Goal: Task Accomplishment & Management: Manage account settings

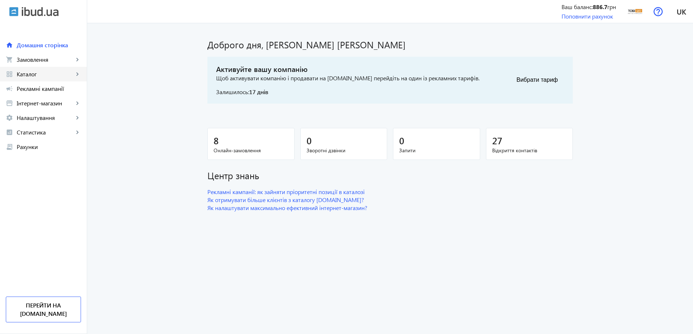
click at [68, 79] on link "grid_view Каталог keyboard_arrow_right" at bounding box center [43, 74] width 87 height 15
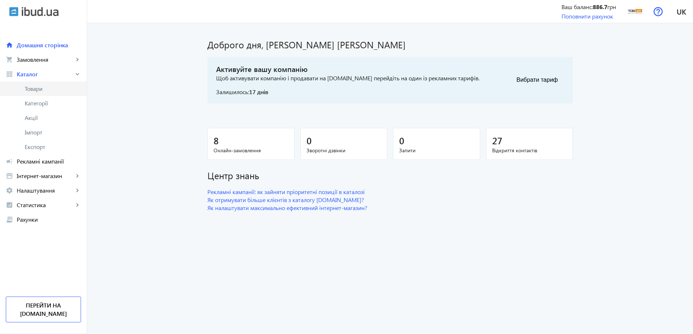
click at [57, 92] on span "Товари" at bounding box center [53, 88] width 56 height 7
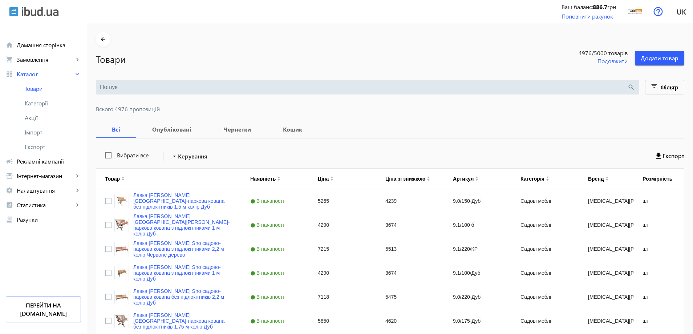
click at [112, 91] on input "search" at bounding box center [363, 87] width 527 height 8
paste input "Лавка садова Tobi Sho Модерн Люкс ПВХ профіль для дачі, парку, ОСББ, 1614х838х5…"
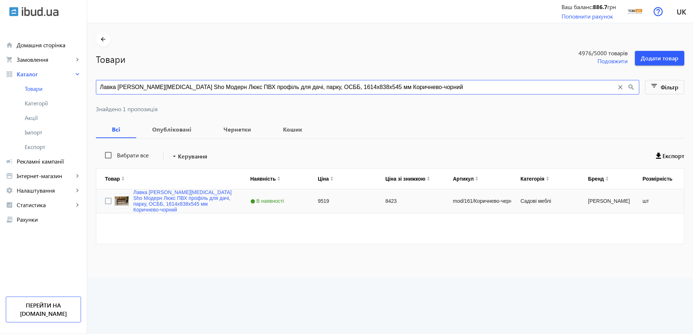
type input "Лавка садова Tobi Sho Модерн Люкс ПВХ профіль для дачі, парку, ОСББ, 1614х838х5…"
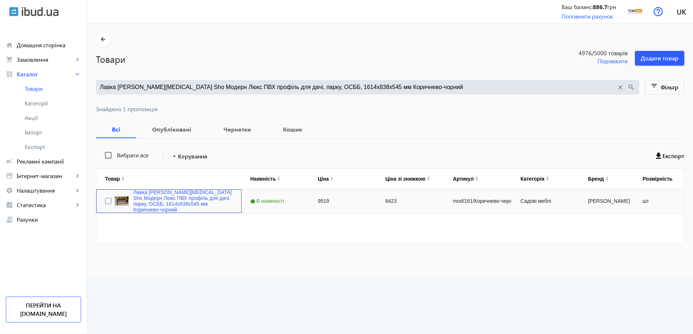
click at [150, 191] on div "Лавка садова Tobi Sho Модерн Люкс ПВХ профіль для дачі, парку, ОСББ, 1614х838х5…" at bounding box center [168, 201] width 145 height 24
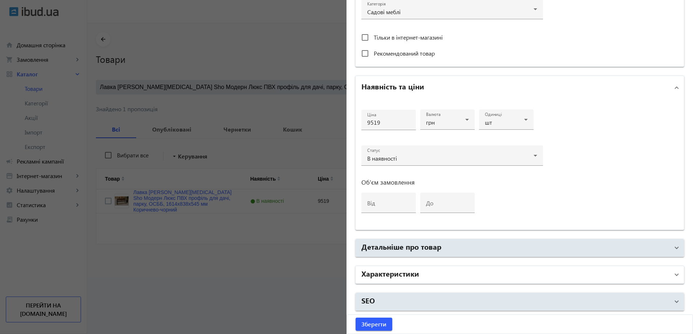
click at [428, 275] on mat-panel-title "Характеристики" at bounding box center [515, 274] width 308 height 13
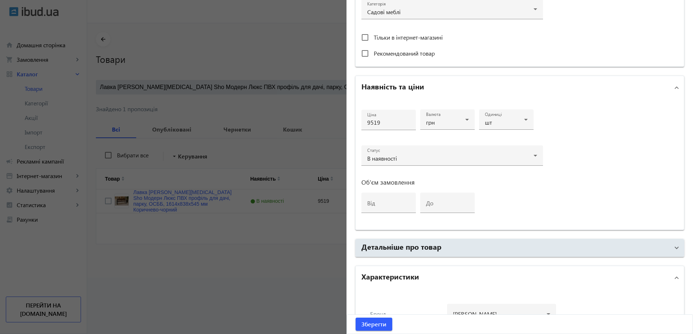
scroll to position [418, 0]
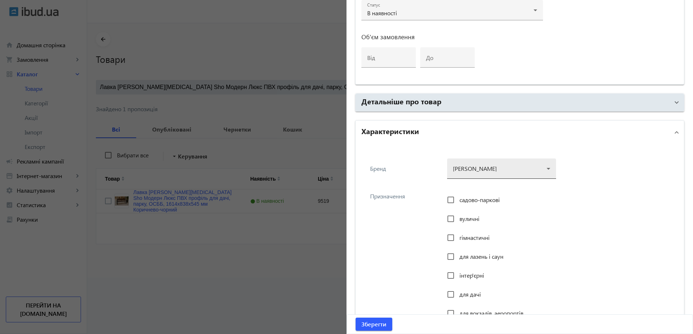
click at [490, 167] on div at bounding box center [501, 166] width 97 height 26
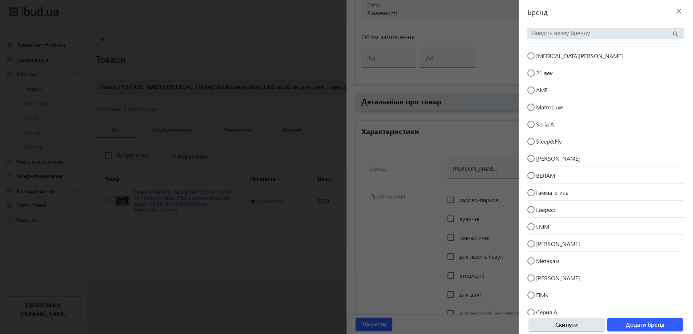
click at [563, 54] on mat-radio-button "[MEDICAL_DATA][PERSON_NAME]" at bounding box center [605, 55] width 157 height 14
radio input "true"
click at [632, 323] on span "Додати бренд" at bounding box center [645, 324] width 38 height 8
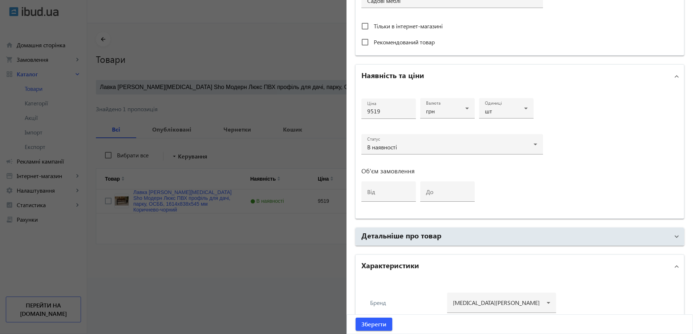
scroll to position [291, 0]
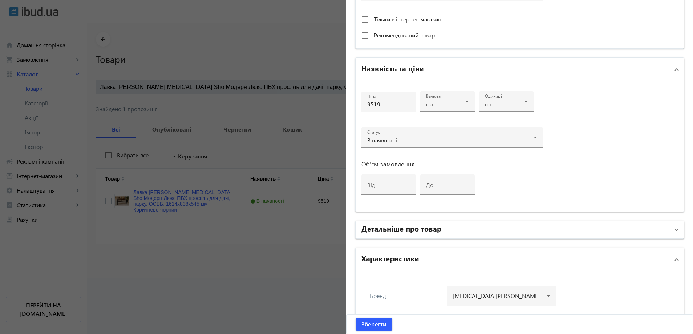
click at [526, 229] on mat-panel-title "Детальніше про товар" at bounding box center [515, 229] width 308 height 13
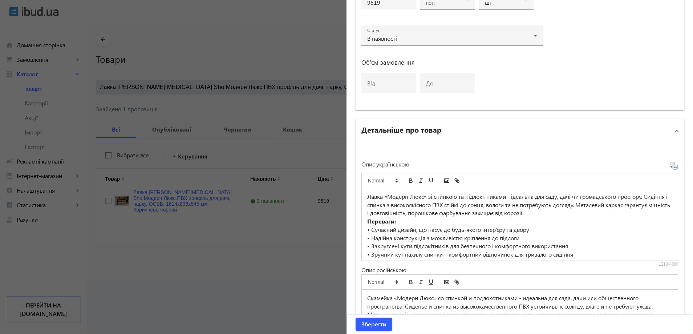
scroll to position [400, 0]
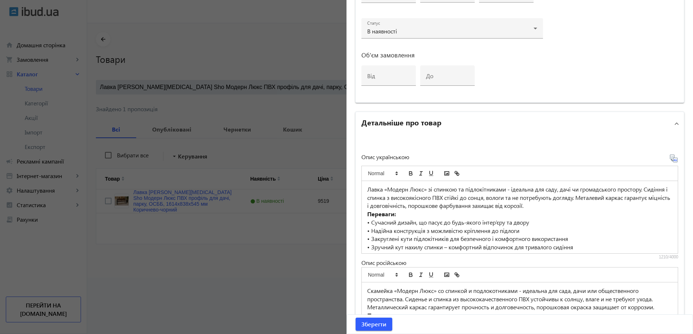
click at [477, 118] on mat-panel-title "Детальніше про товар" at bounding box center [515, 123] width 308 height 13
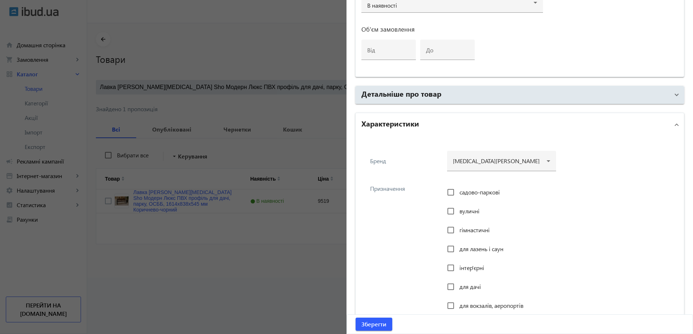
scroll to position [545, 0]
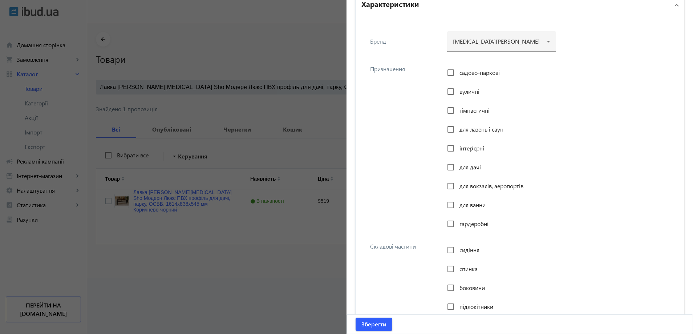
click at [465, 73] on span "садово-паркові" at bounding box center [479, 73] width 40 height 8
click at [458, 73] on input "садово-паркові" at bounding box center [450, 72] width 15 height 15
checkbox input "true"
click at [459, 92] on span "вуличні" at bounding box center [469, 92] width 20 height 8
click at [458, 92] on input "вуличні" at bounding box center [450, 91] width 15 height 15
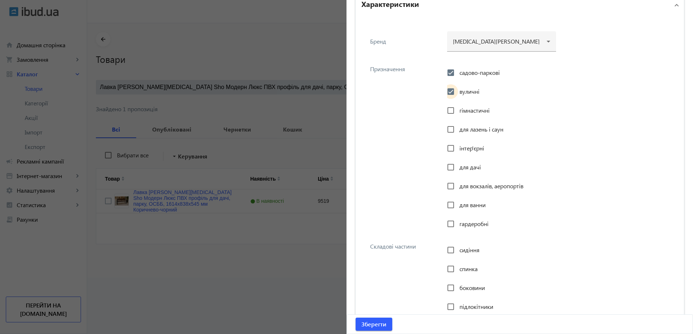
checkbox input "true"
click at [463, 145] on span "інтер'єрні" at bounding box center [471, 148] width 25 height 8
click at [458, 145] on input "інтер'єрні" at bounding box center [450, 148] width 15 height 15
checkbox input "true"
click at [459, 169] on span "для дачі" at bounding box center [469, 167] width 21 height 8
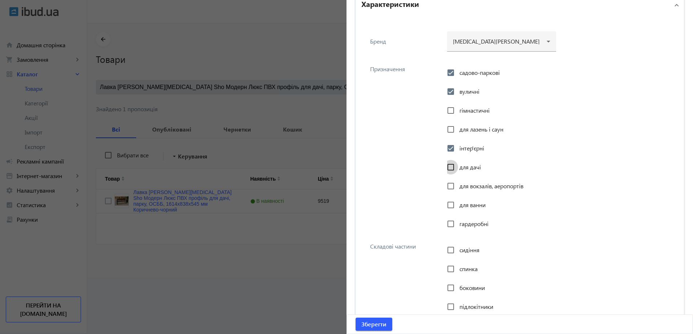
click at [458, 169] on input "для дачі" at bounding box center [450, 167] width 15 height 15
checkbox input "true"
click at [459, 186] on span "для вокзалів, аеропортів" at bounding box center [491, 186] width 64 height 8
click at [458, 186] on input "для вокзалів, аеропортів" at bounding box center [450, 186] width 15 height 15
checkbox input "true"
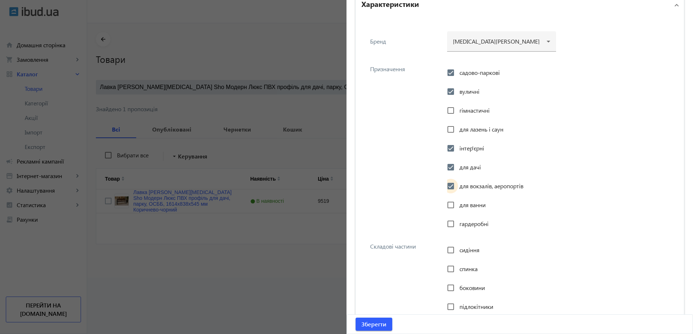
scroll to position [690, 0]
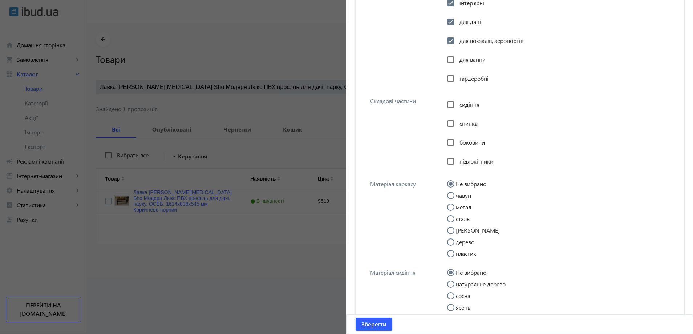
click at [461, 103] on span "сидіння" at bounding box center [469, 105] width 20 height 8
click at [458, 103] on input "сидіння" at bounding box center [450, 104] width 15 height 15
checkbox input "true"
click at [461, 118] on div "спинка" at bounding box center [462, 123] width 31 height 15
click at [462, 127] on span "спинка" at bounding box center [468, 123] width 18 height 8
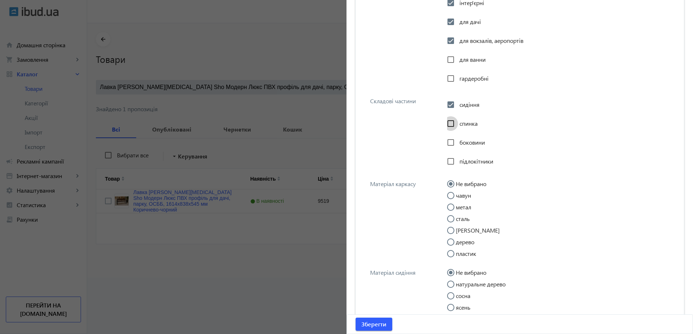
click at [458, 127] on input "спинка" at bounding box center [450, 123] width 15 height 15
checkbox input "true"
click at [462, 140] on span "боковини" at bounding box center [471, 142] width 25 height 8
click at [458, 140] on input "боковини" at bounding box center [450, 142] width 15 height 15
checkbox input "true"
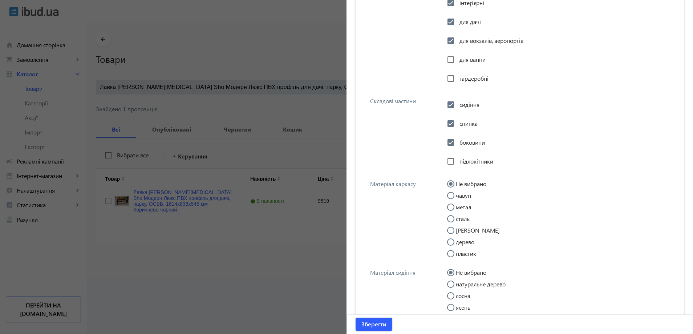
click at [462, 158] on span "підлокітники" at bounding box center [476, 161] width 34 height 8
click at [458, 158] on input "підлокітники" at bounding box center [450, 161] width 15 height 15
checkbox input "true"
click at [460, 207] on label "метал" at bounding box center [462, 207] width 17 height 6
click at [460, 207] on input "метал" at bounding box center [454, 210] width 15 height 15
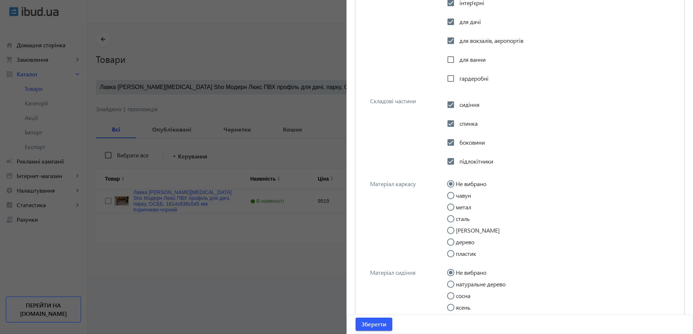
radio input "true"
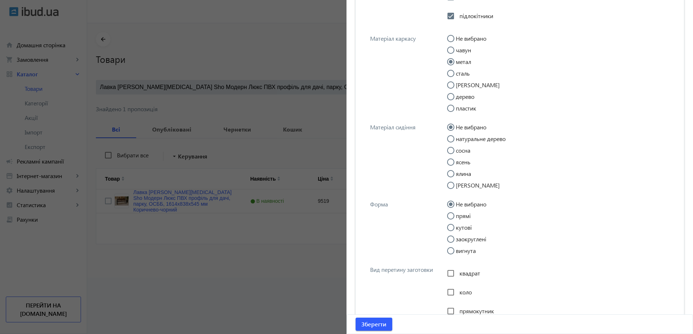
click at [459, 215] on label "прямі" at bounding box center [462, 216] width 16 height 6
click at [459, 215] on input "прямі" at bounding box center [454, 219] width 15 height 15
radio input "true"
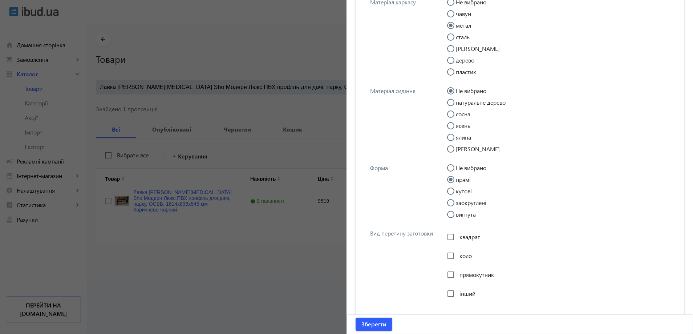
click at [459, 275] on span "прямокутник" at bounding box center [476, 275] width 35 height 8
click at [458, 275] on input "прямокутник" at bounding box center [450, 274] width 15 height 15
checkbox input "true"
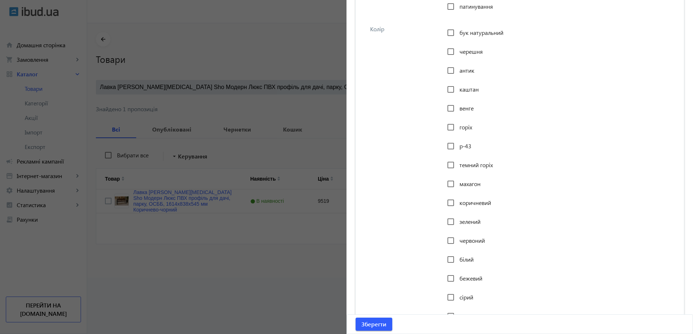
scroll to position [1235, 0]
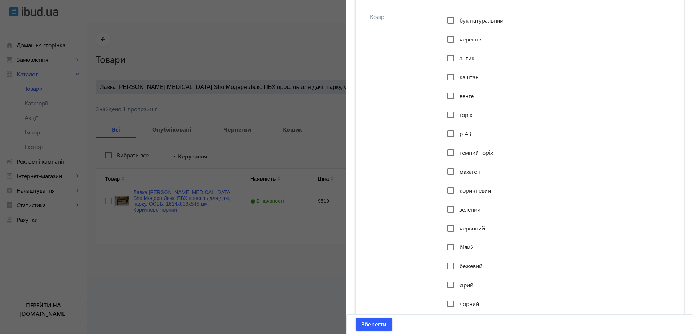
click at [466, 192] on span "коричневий" at bounding box center [475, 190] width 32 height 8
click at [458, 192] on input "коричневий" at bounding box center [450, 190] width 15 height 15
checkbox input "true"
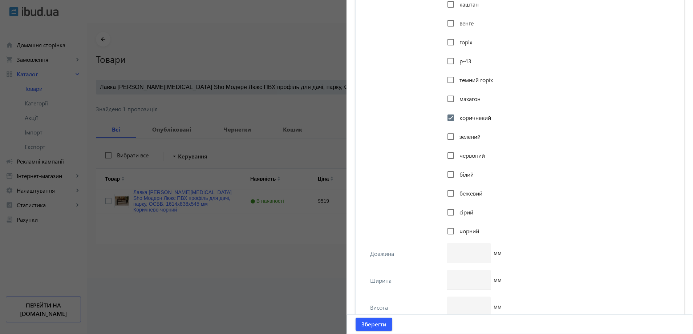
click at [459, 231] on span "чорний" at bounding box center [469, 231] width 20 height 8
click at [457, 231] on input "чорний" at bounding box center [450, 231] width 15 height 15
checkbox input "true"
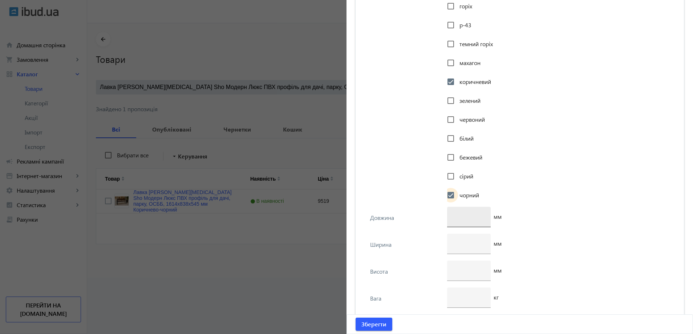
scroll to position [1344, 0]
click at [464, 214] on input "number" at bounding box center [469, 216] width 32 height 8
type input "1614"
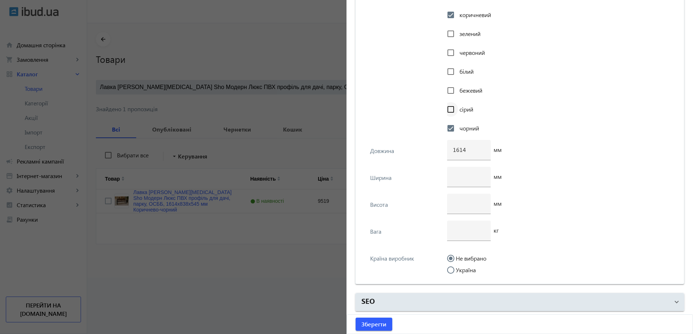
scroll to position [1411, 0]
click at [465, 174] on input "number" at bounding box center [469, 176] width 32 height 8
paste input "545"
type input "545"
click at [463, 224] on div at bounding box center [469, 230] width 32 height 20
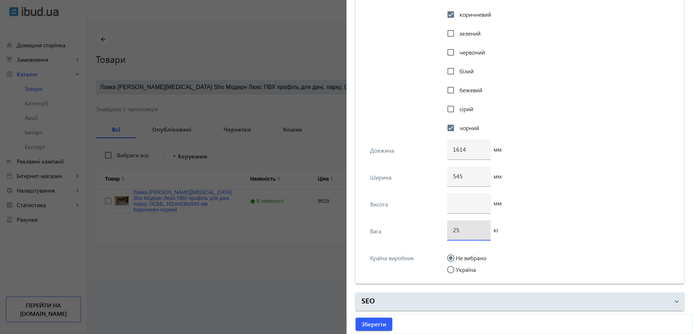
type input "25"
click at [460, 269] on label "Україна" at bounding box center [464, 270] width 21 height 6
click at [460, 269] on input "Україна" at bounding box center [454, 273] width 15 height 15
radio input "true"
click at [462, 206] on input "number" at bounding box center [469, 203] width 32 height 8
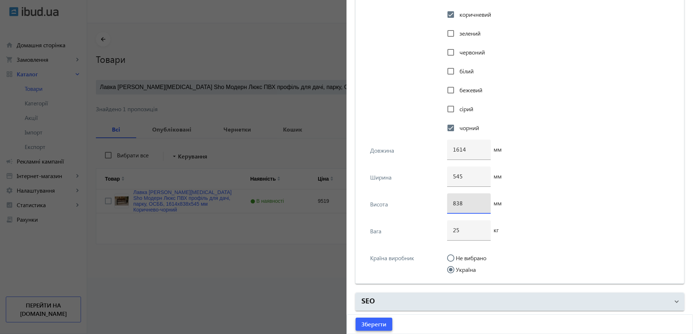
type input "838"
click at [375, 319] on span "submit" at bounding box center [374, 323] width 37 height 17
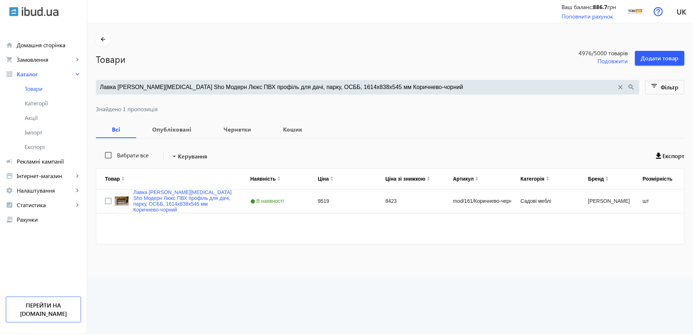
click at [144, 91] on input "Лавка садова Tobi Sho Модерн Люкс ПВХ профіль для дачі, парку, ОСББ, 1614х838х5…" at bounding box center [358, 87] width 516 height 8
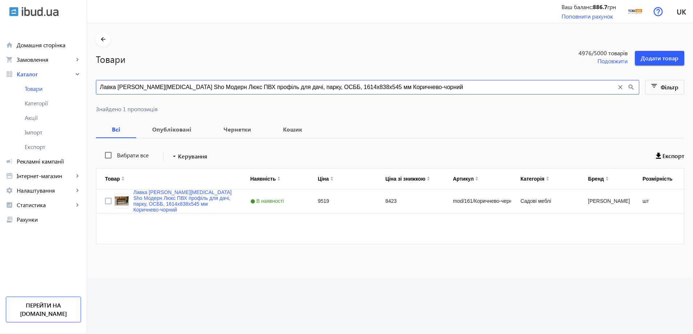
paste input "kls/1503/Белы"
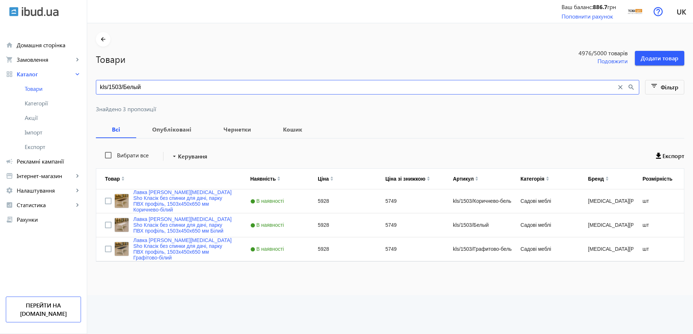
type input "kls/1503/Белый"
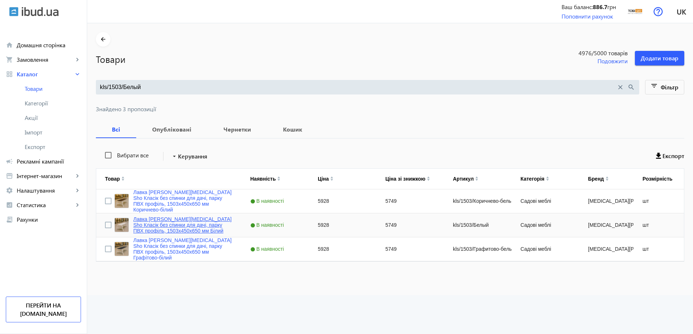
click at [177, 232] on link "Лавка [PERSON_NAME][MEDICAL_DATA] Sho Класік без спинки для дачі, парку ПВХ про…" at bounding box center [183, 224] width 100 height 17
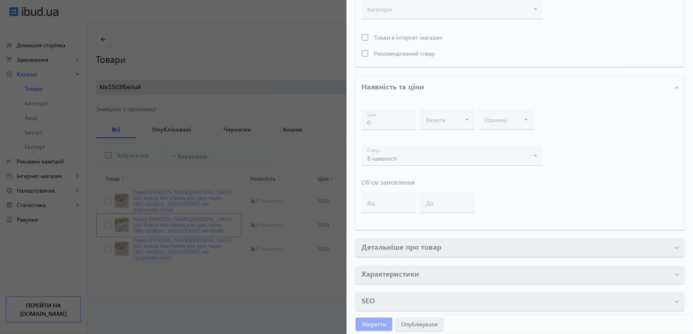
type input "Лавка [PERSON_NAME][MEDICAL_DATA] Sho Класік без спинки для дачі, парку ПВХ про…"
type input "Лавка садовая Tobi Sho Классик без спинки для дачи, парка ПВХ профиль, 1503х450…"
type input "kls/1503/Белый"
type input "5928"
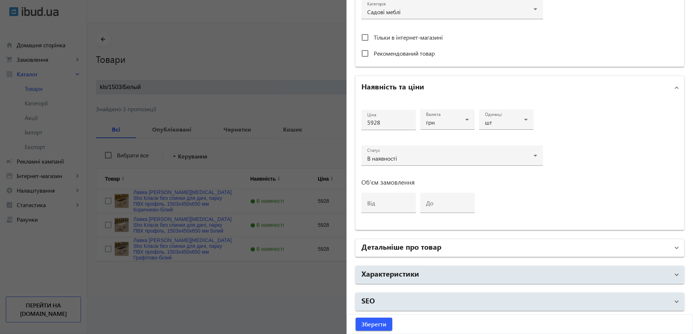
click at [436, 246] on h2 "Детальніше про товар" at bounding box center [401, 246] width 80 height 10
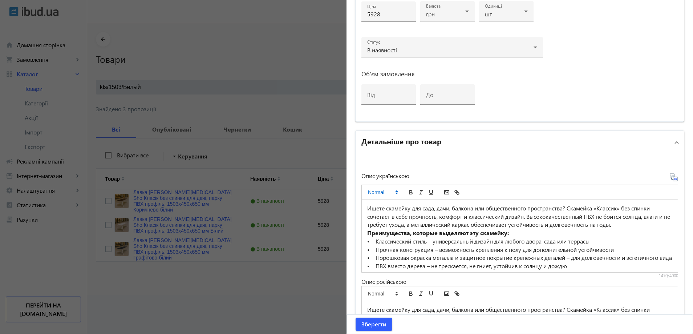
scroll to position [381, 0]
click at [388, 241] on p "• Классический стиль – универсальный дизайн для любого двора, сада или террасы" at bounding box center [519, 240] width 305 height 8
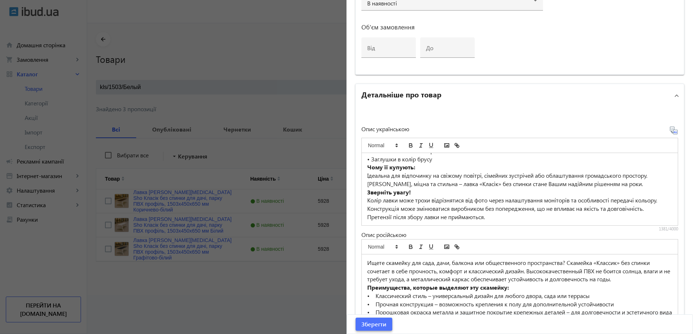
click at [380, 323] on span "Зберегти" at bounding box center [373, 324] width 25 height 8
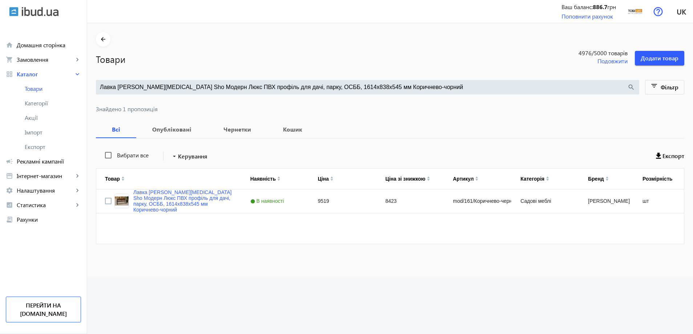
drag, startPoint x: 217, startPoint y: 88, endPoint x: 483, endPoint y: 83, distance: 265.9
click at [483, 83] on input "Лавка садова Tobi Sho Модерн Люкс ПВХ профіль для дачі, парку, ОСББ, 1614х838х5…" at bounding box center [363, 87] width 527 height 8
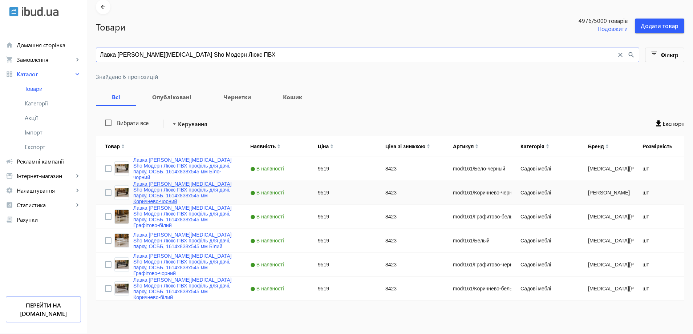
scroll to position [33, 0]
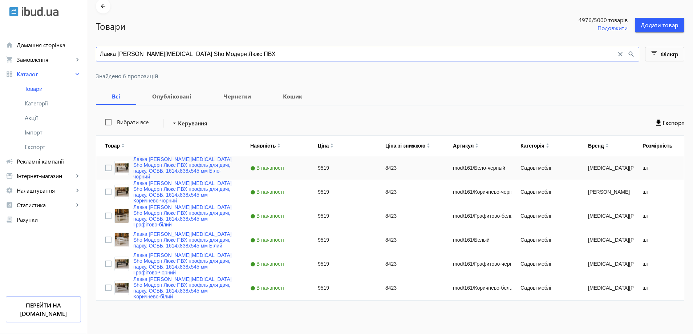
type input "Лавка садова Tobi Sho Модерн Люкс ПВХ"
click at [184, 159] on div "Лавка садова Tobi Sho Модерн Люкс ПВХ профіль для дачі, парку, ОСББ, 1614х838х5…" at bounding box center [168, 168] width 145 height 24
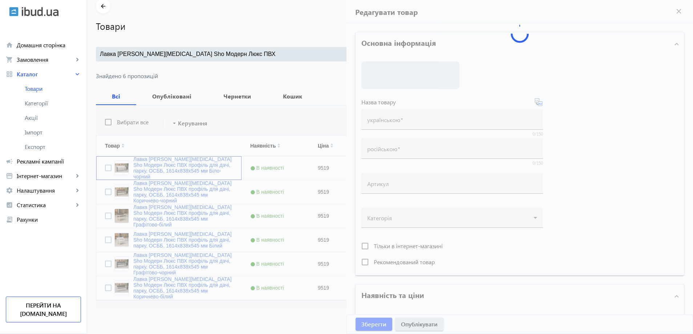
type input "Лавка садова Tobi Sho Модерн Люкс ПВХ профіль для дачі, парку, ОСББ, 1614х838х5…"
type input "Скамейка садовая Tobi Sho Модерн Люкс ПВХ профиль для дачи, парка, ОСББ, 1614х8…"
type input "mod/161/Бело-черный"
type input "9519"
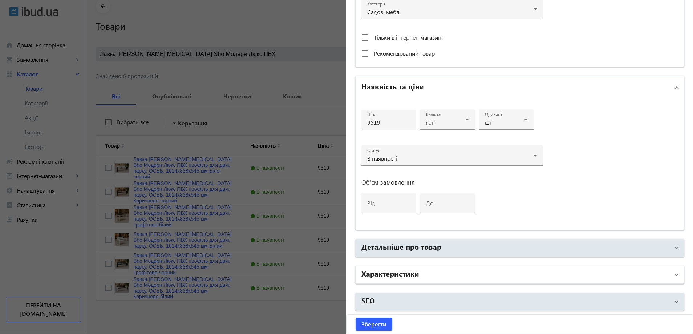
click at [429, 275] on mat-panel-title "Характеристики" at bounding box center [515, 274] width 308 height 13
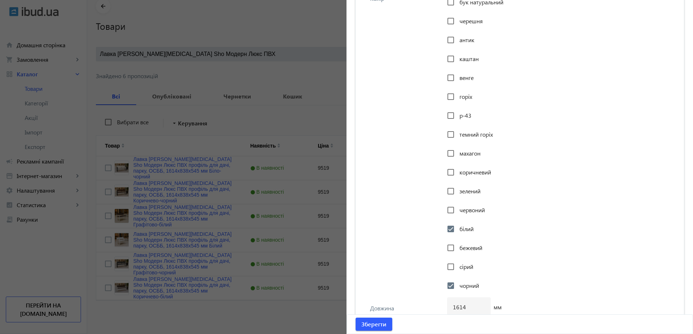
scroll to position [1398, 0]
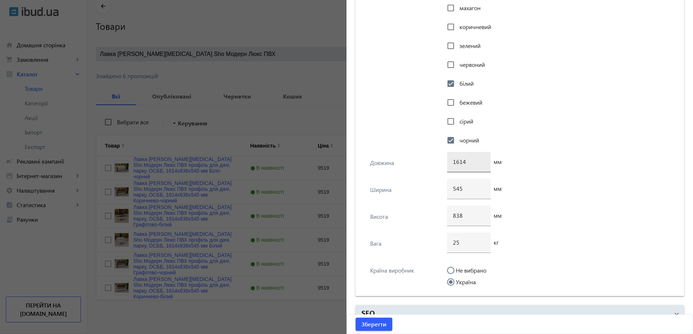
click at [465, 162] on input "1614" at bounding box center [469, 162] width 32 height 8
click at [457, 181] on div "545" at bounding box center [469, 189] width 32 height 20
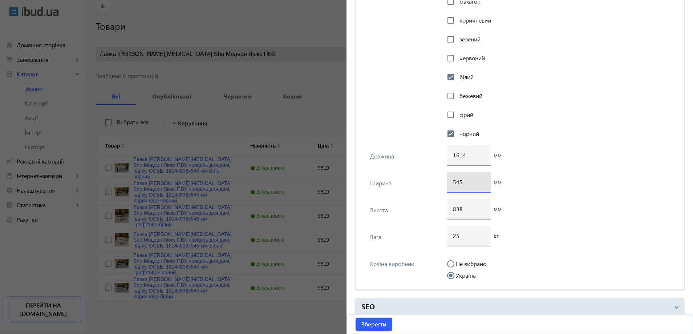
scroll to position [1411, 0]
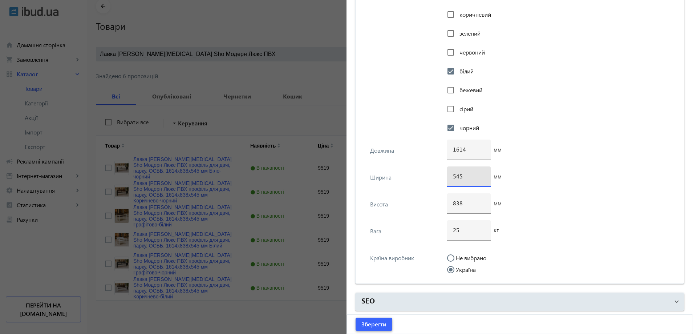
click at [370, 328] on span "Зберегти" at bounding box center [373, 324] width 25 height 8
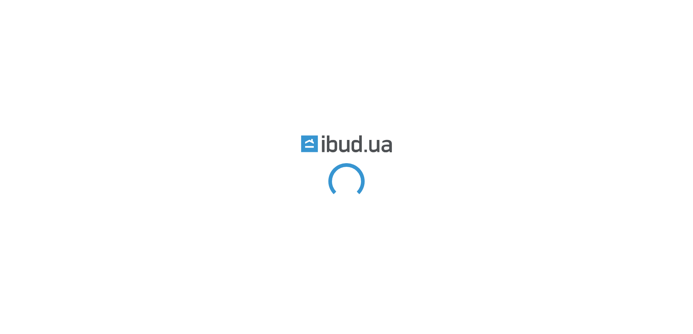
type input "kls/1503/Белый"
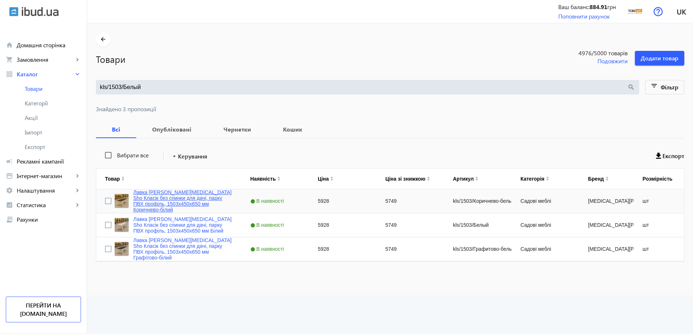
click at [154, 199] on link "Лавка [PERSON_NAME][MEDICAL_DATA] Sho Класік без спинки для дачі, парку ПВХ про…" at bounding box center [183, 200] width 100 height 23
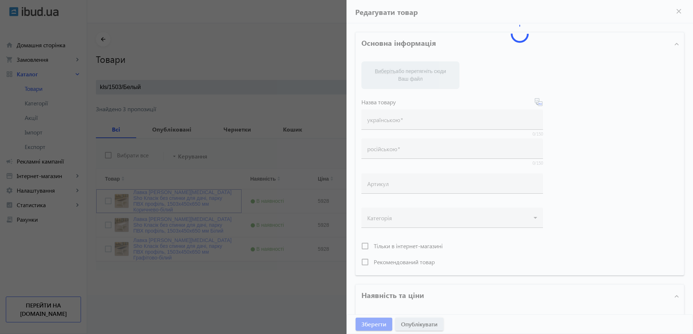
type input "Лавка [PERSON_NAME][MEDICAL_DATA] Sho Класік без спинки для дачі, парку ПВХ про…"
type input "Лавка [PERSON_NAME][MEDICAL_DATA] Sho Классик без спинки для дачи, парка ПВХ пр…"
type input "kls/1503/Коричнево-белый"
type input "5928"
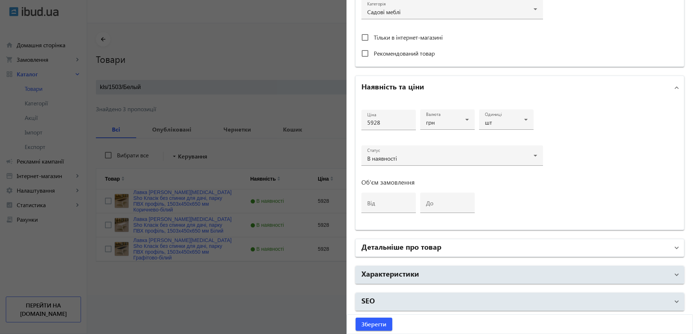
click at [460, 250] on mat-panel-title "Детальніше про товар" at bounding box center [515, 247] width 308 height 13
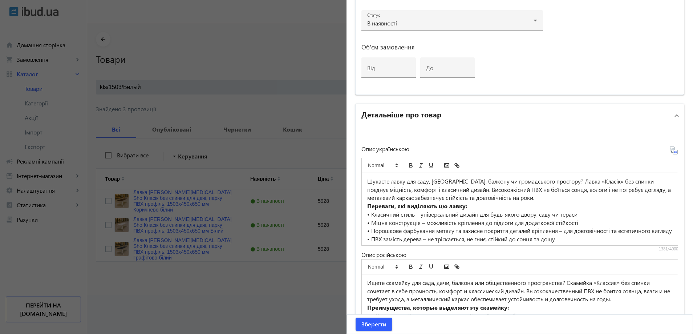
scroll to position [418, 0]
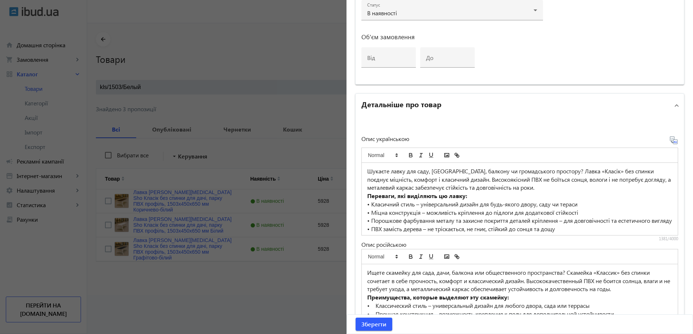
click at [462, 199] on strong "Переваги, які виділяють цю лавку:" at bounding box center [417, 196] width 100 height 8
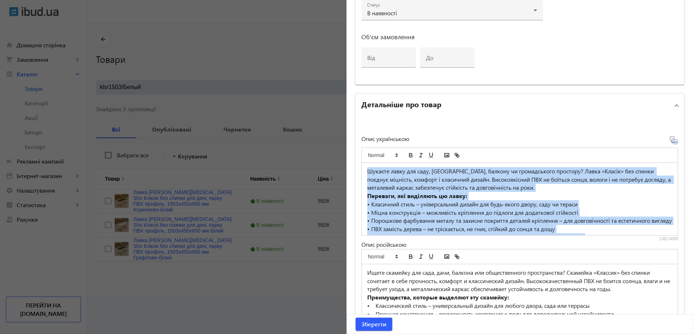
copy div "Loremip dolor sit amet, cons, adipisc el seddoeiusmod temporin? Utlab «Etdolo» …"
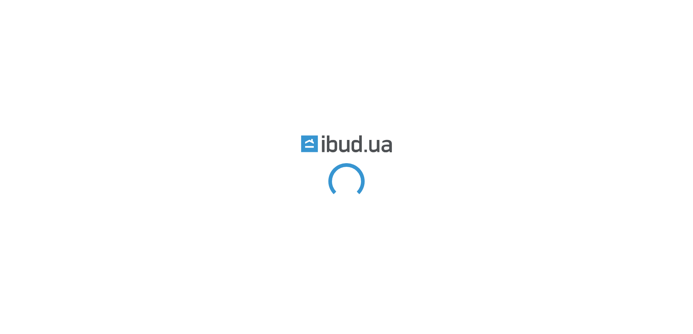
type input "Лавка [PERSON_NAME][MEDICAL_DATA] Sho Модерн Люкс ПВХ"
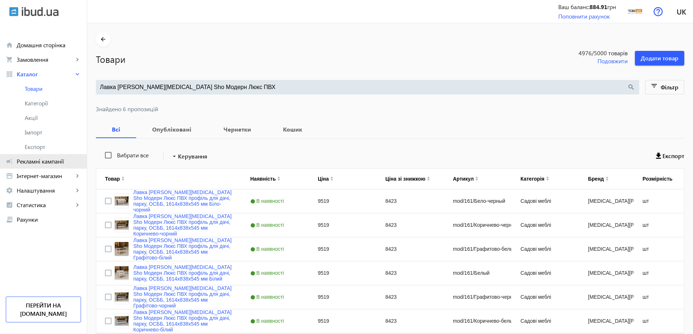
click at [50, 163] on span "Рекламні кампанії" at bounding box center [49, 161] width 64 height 7
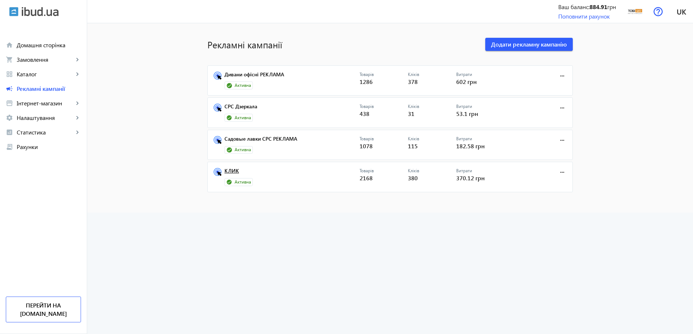
click at [227, 174] on link "КЛИК" at bounding box center [291, 173] width 135 height 10
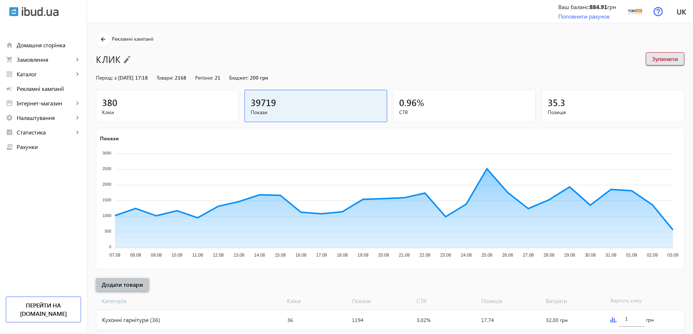
click at [129, 285] on span "Додати товари" at bounding box center [122, 284] width 41 height 8
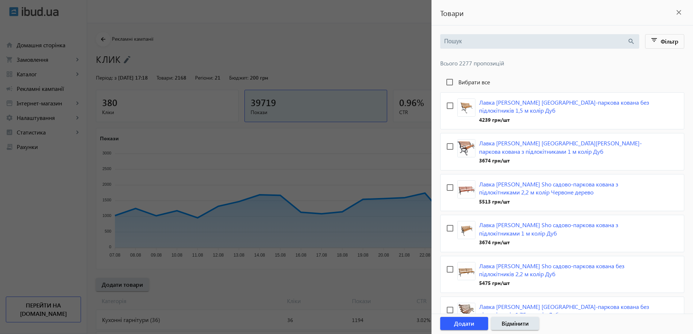
click at [502, 41] on input "search" at bounding box center [535, 41] width 183 height 8
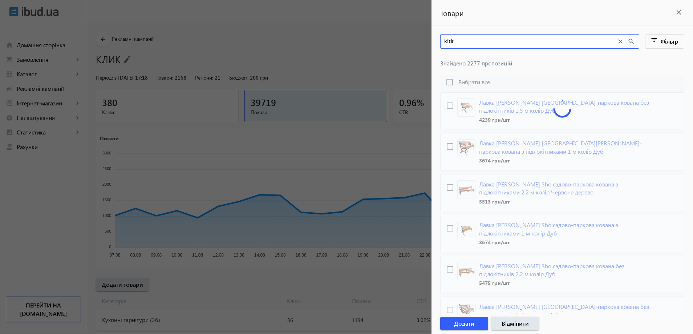
type input "kfdr"
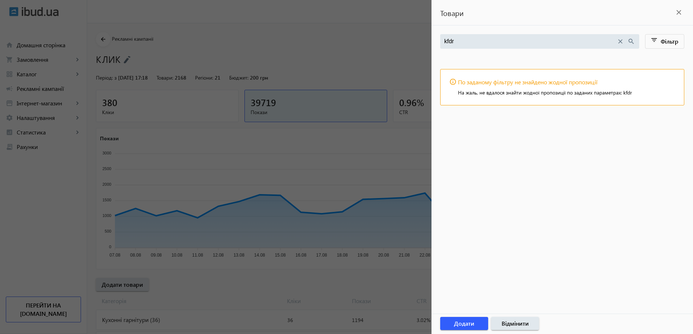
click at [15, 165] on div at bounding box center [346, 167] width 693 height 334
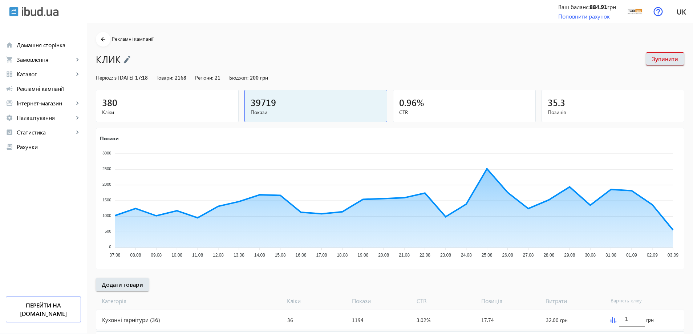
click at [32, 90] on span "Рекламні кампанії" at bounding box center [49, 88] width 64 height 7
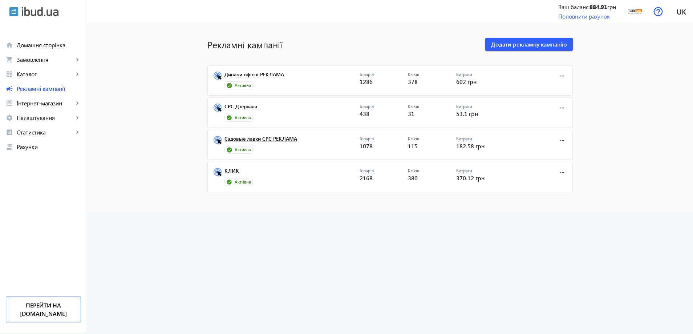
click at [259, 138] on link "Садовые лавки СРС РЕКЛАМА" at bounding box center [291, 141] width 135 height 10
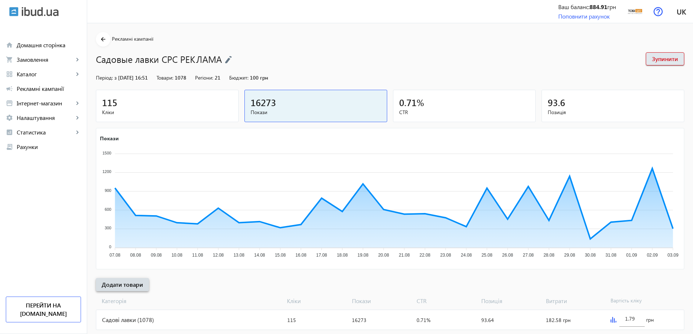
click at [137, 285] on span "Додати товари" at bounding box center [122, 284] width 41 height 8
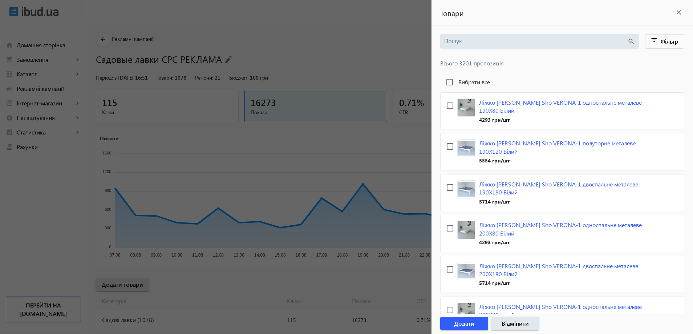
click at [469, 42] on input "search" at bounding box center [535, 41] width 183 height 8
type input "лавка"
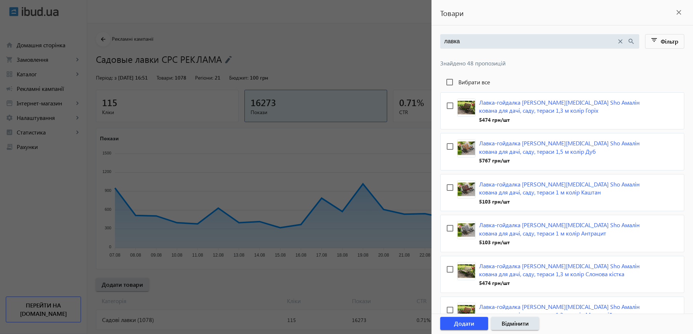
click at [466, 81] on label "Вибрати все" at bounding box center [473, 82] width 33 height 6
click at [457, 81] on input "Вибрати все" at bounding box center [449, 82] width 15 height 15
checkbox input "true"
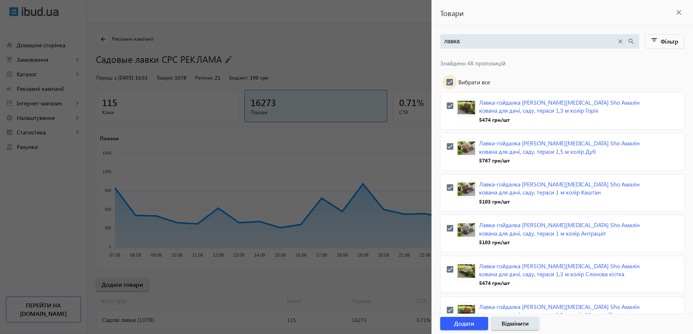
checkbox input "true"
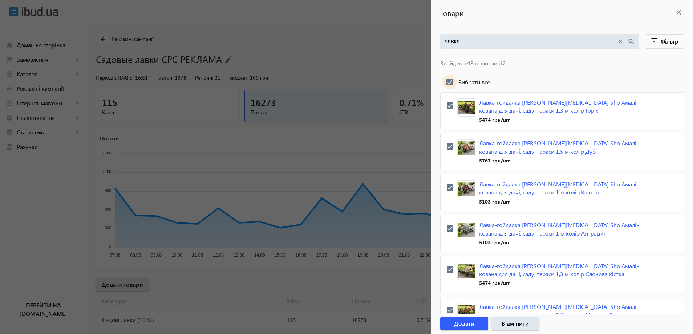
checkbox input "true"
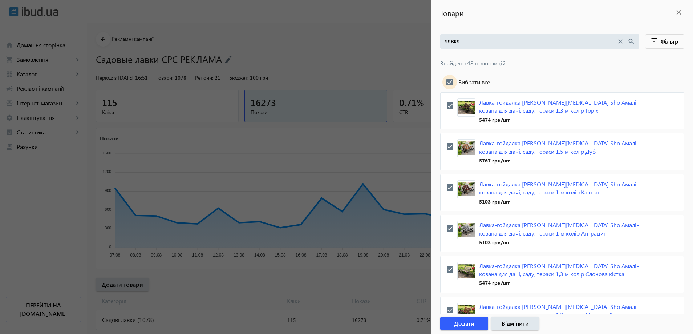
checkbox input "true"
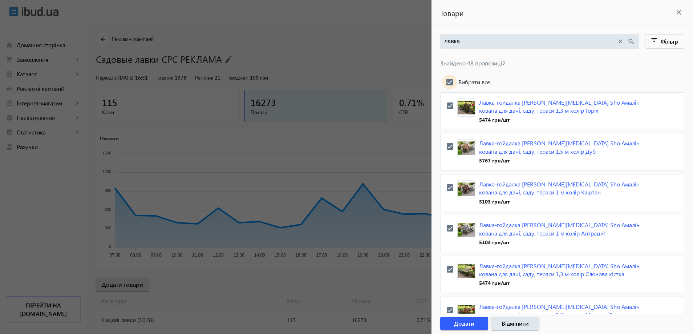
checkbox input "true"
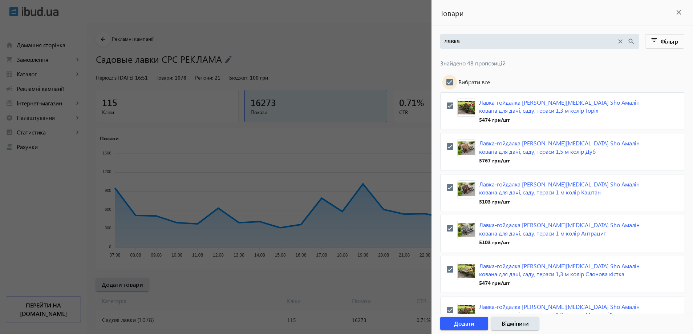
checkbox input "true"
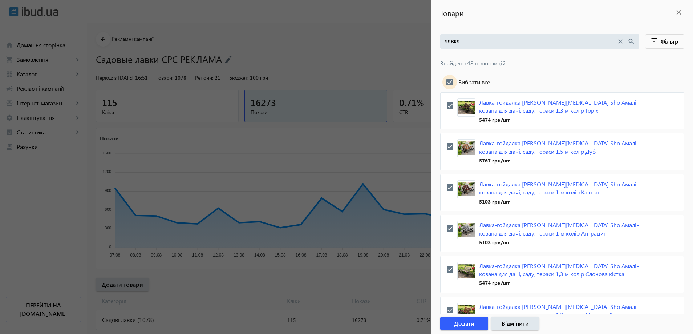
checkbox input "true"
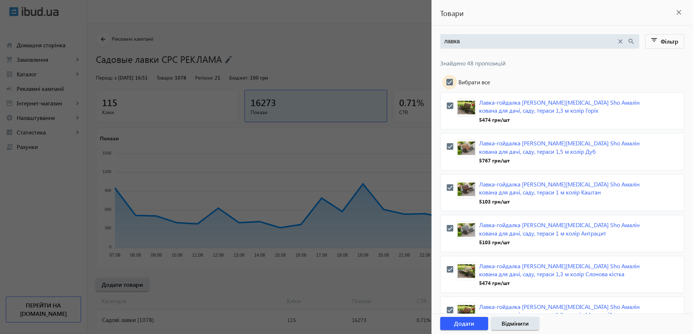
checkbox input "true"
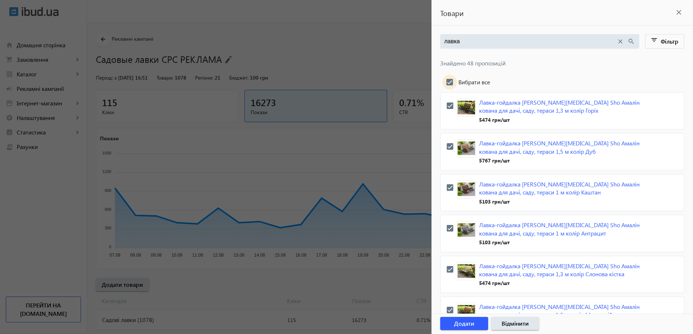
checkbox input "true"
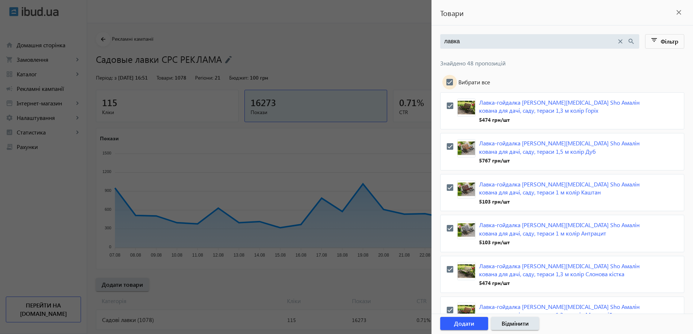
checkbox input "true"
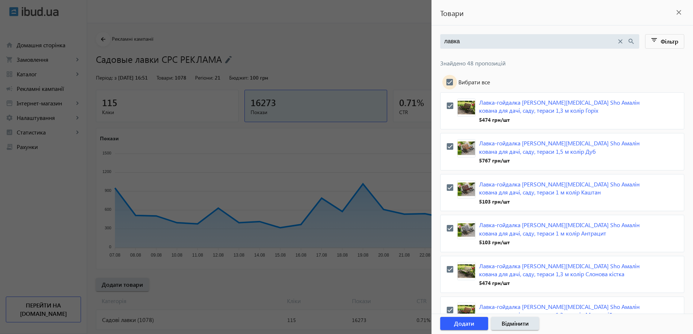
checkbox input "true"
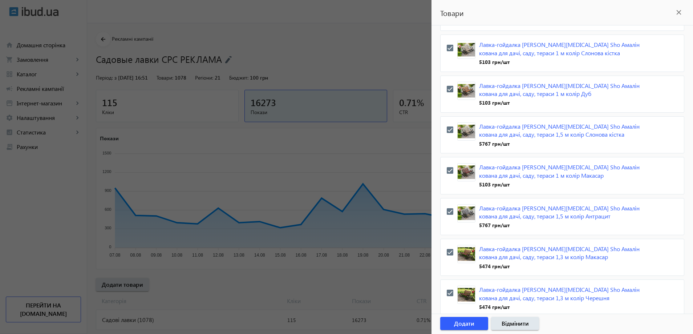
scroll to position [508, 0]
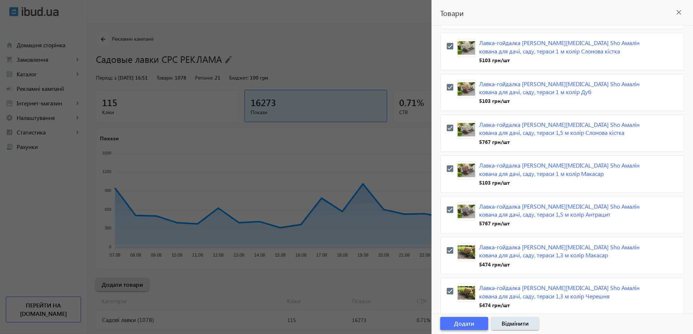
click at [460, 324] on span "Додати" at bounding box center [464, 323] width 20 height 8
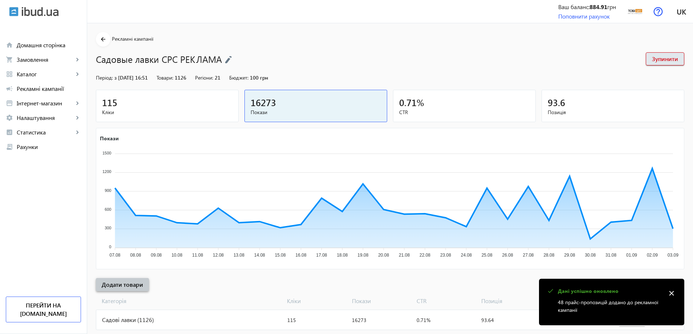
click at [123, 277] on span at bounding box center [122, 284] width 53 height 17
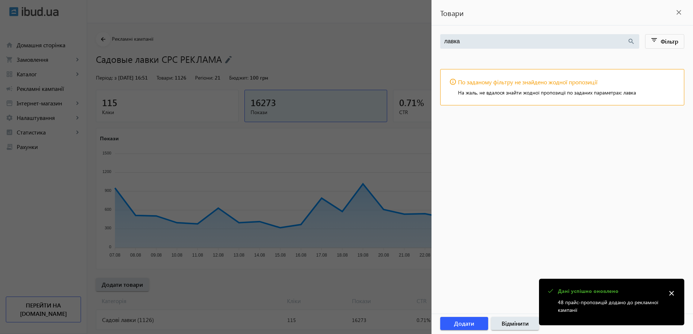
click at [489, 39] on input "лавка" at bounding box center [535, 41] width 183 height 8
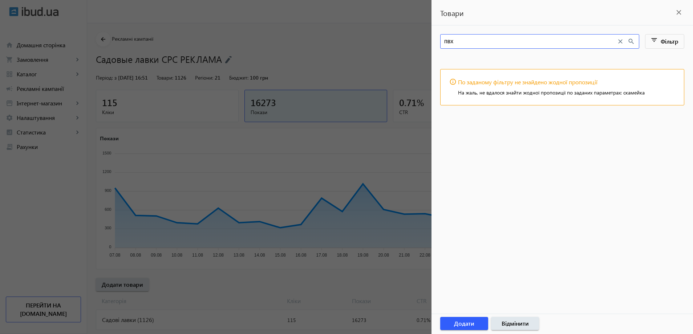
type input "пвх"
click at [372, 128] on div at bounding box center [346, 167] width 693 height 334
